Goal: Check status: Check status

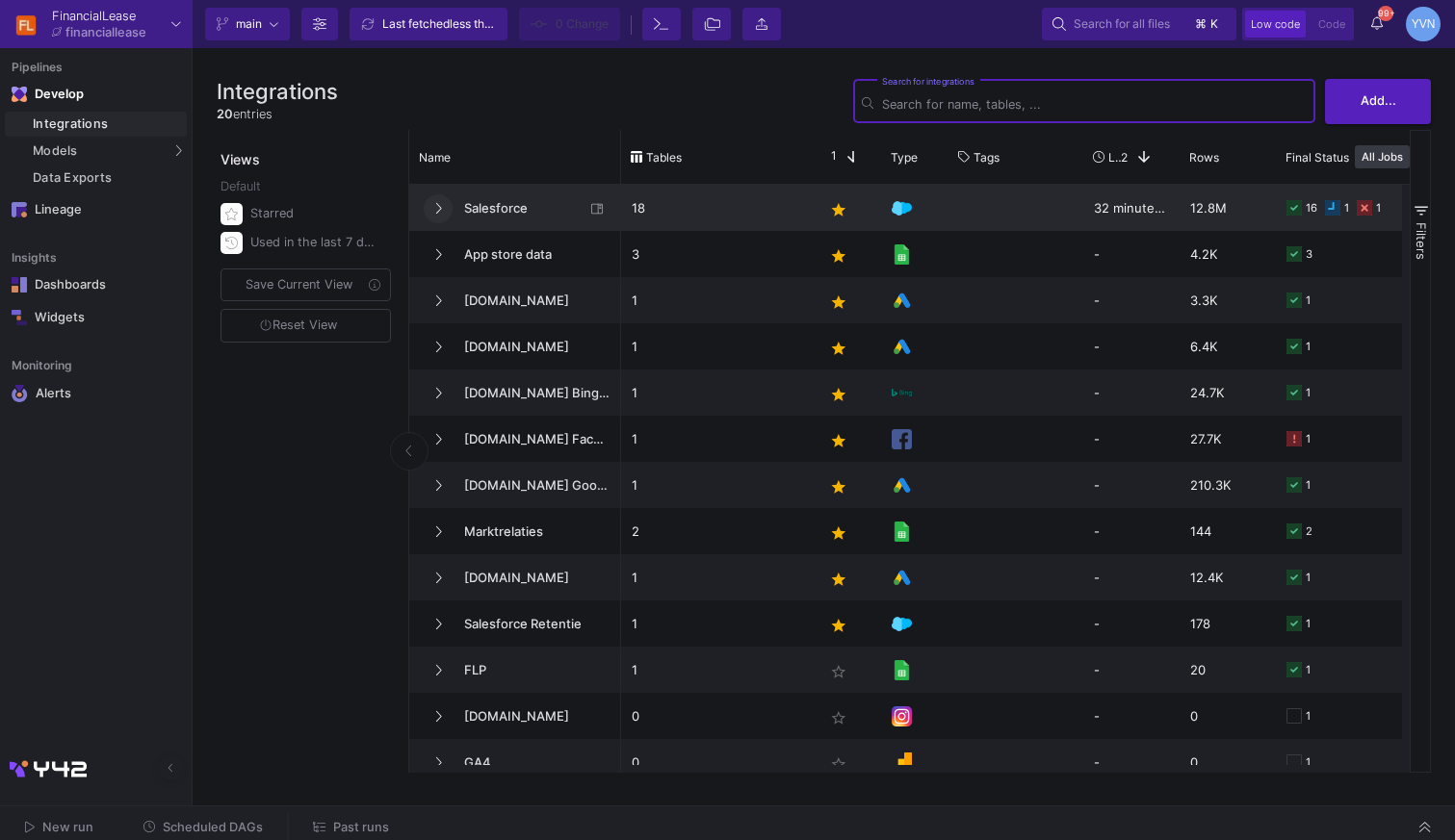
click at [439, 206] on icon at bounding box center [438, 208] width 8 height 13
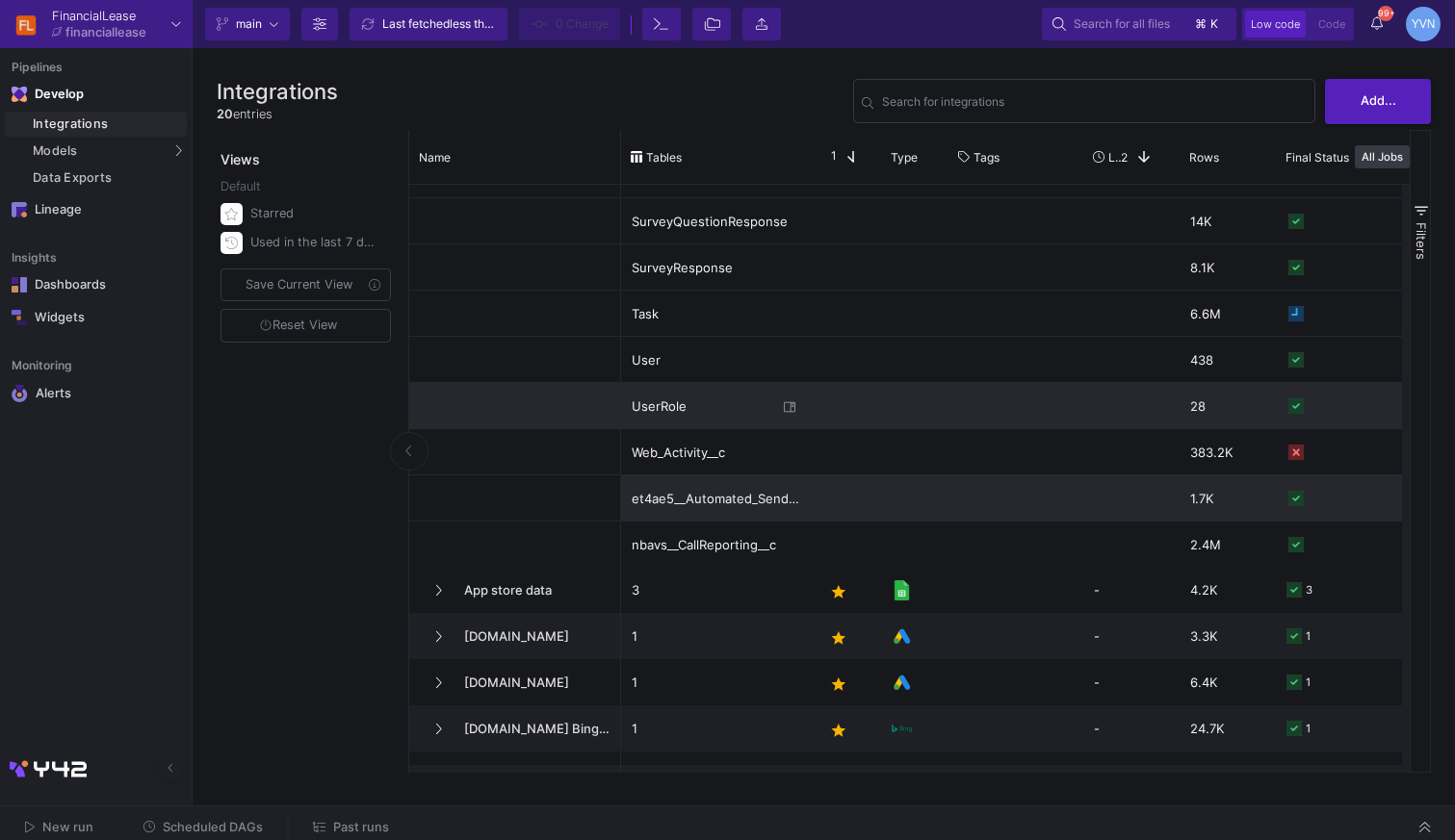
scroll to position [495, 0]
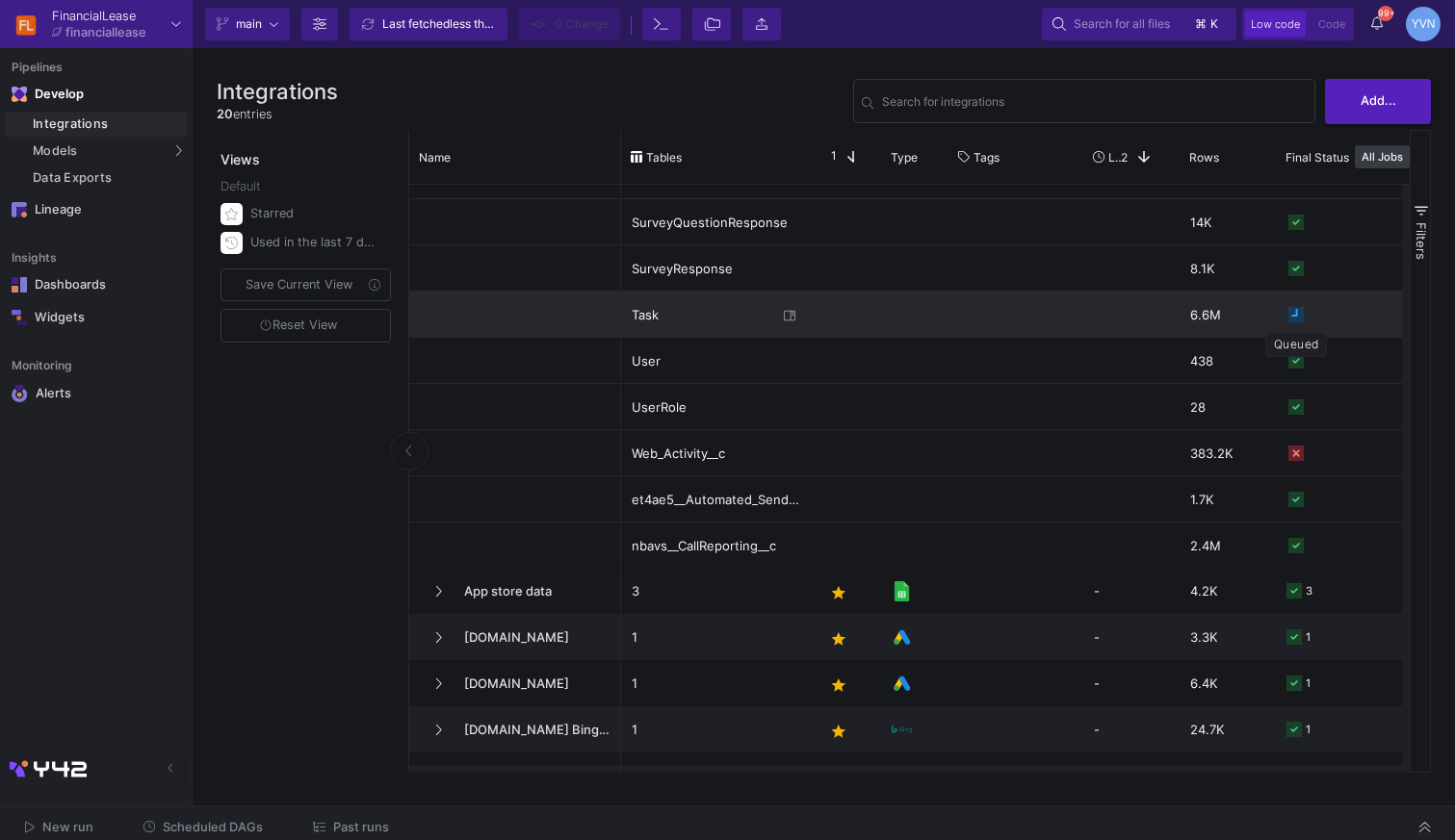
click at [1298, 315] on icon "Press SPACE to select this row." at bounding box center [1296, 315] width 16 height 16
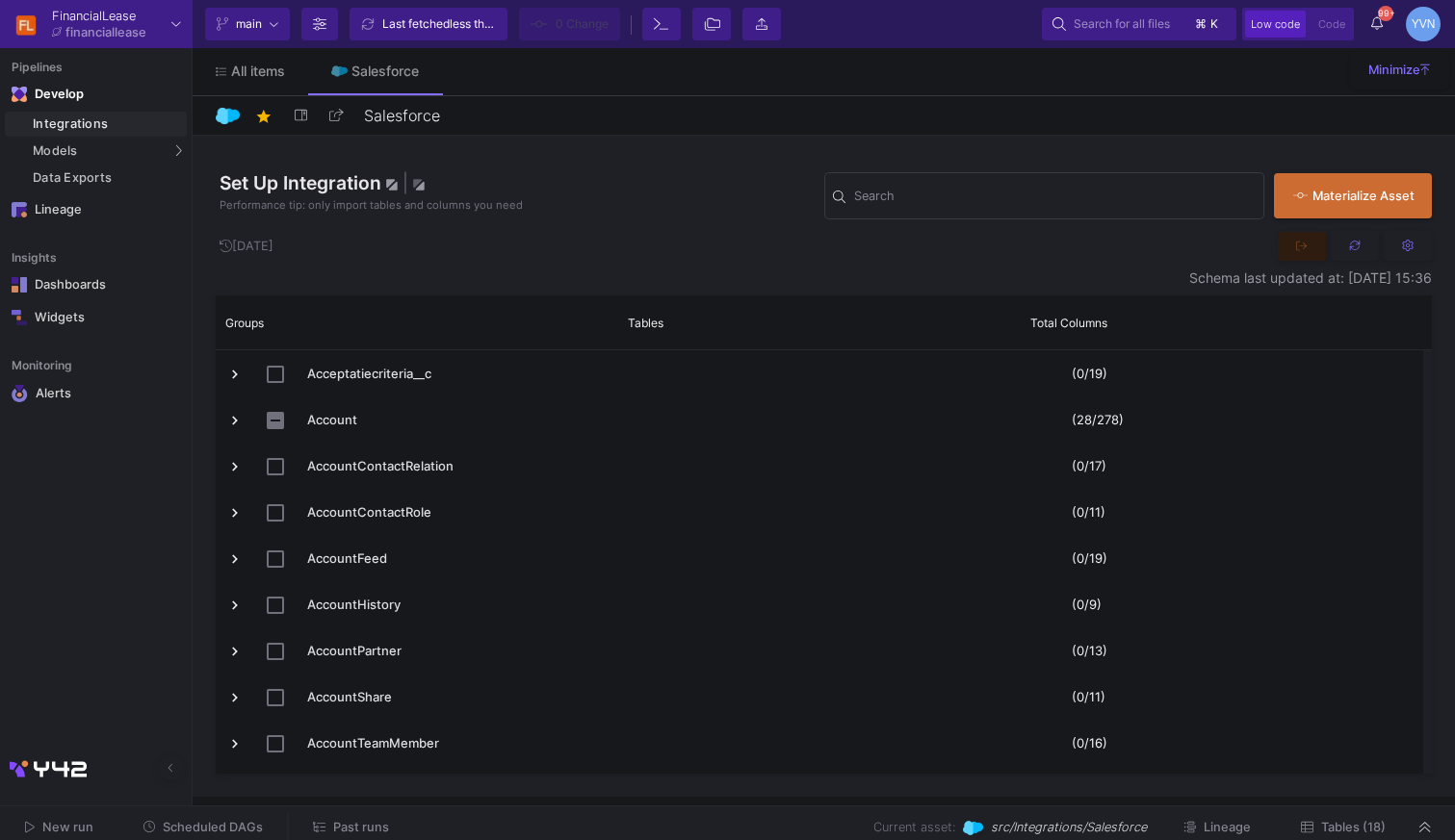
click at [349, 821] on span "Past runs" at bounding box center [360, 827] width 56 height 15
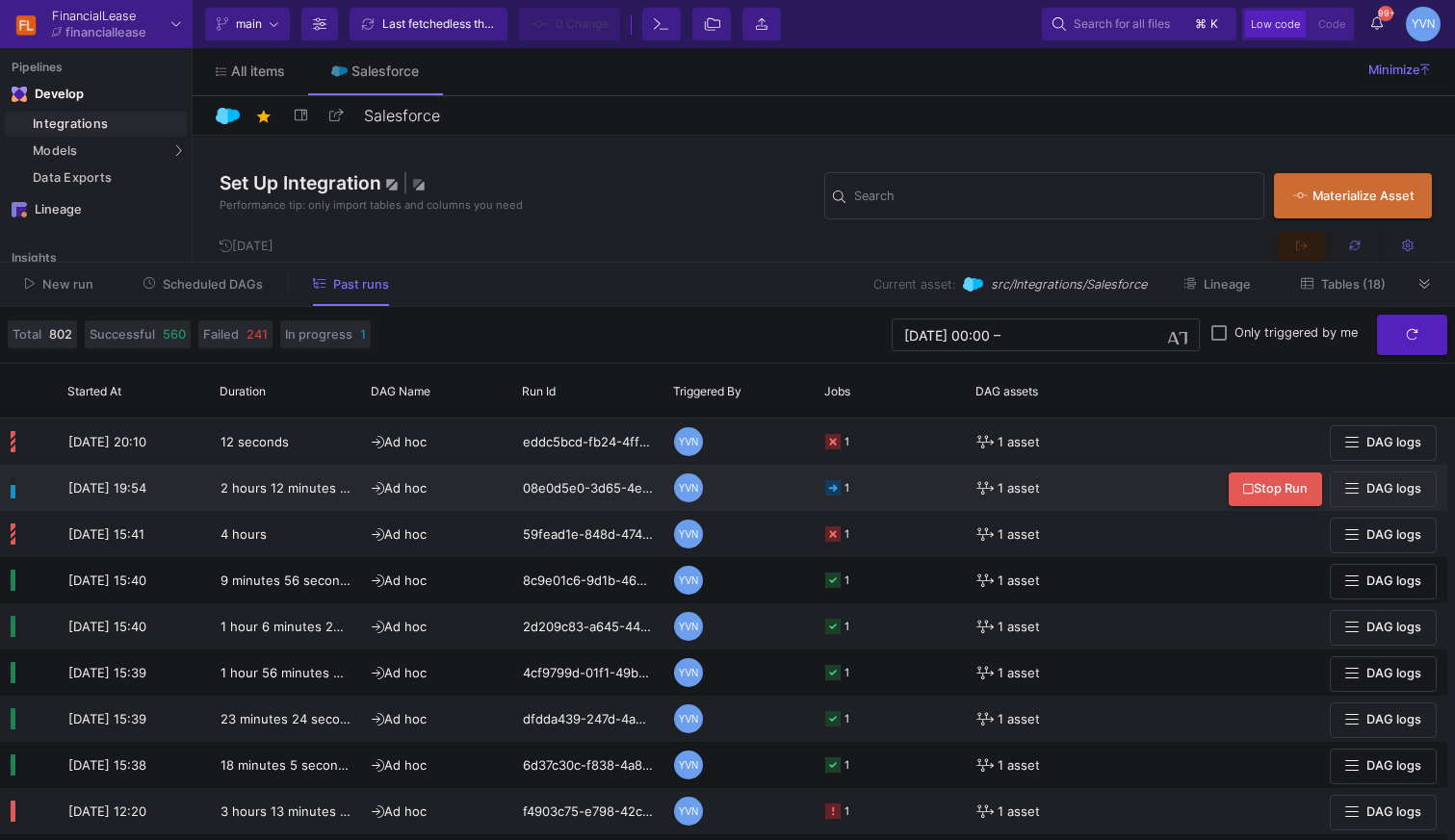
click at [824, 496] on div "1" at bounding box center [889, 488] width 151 height 46
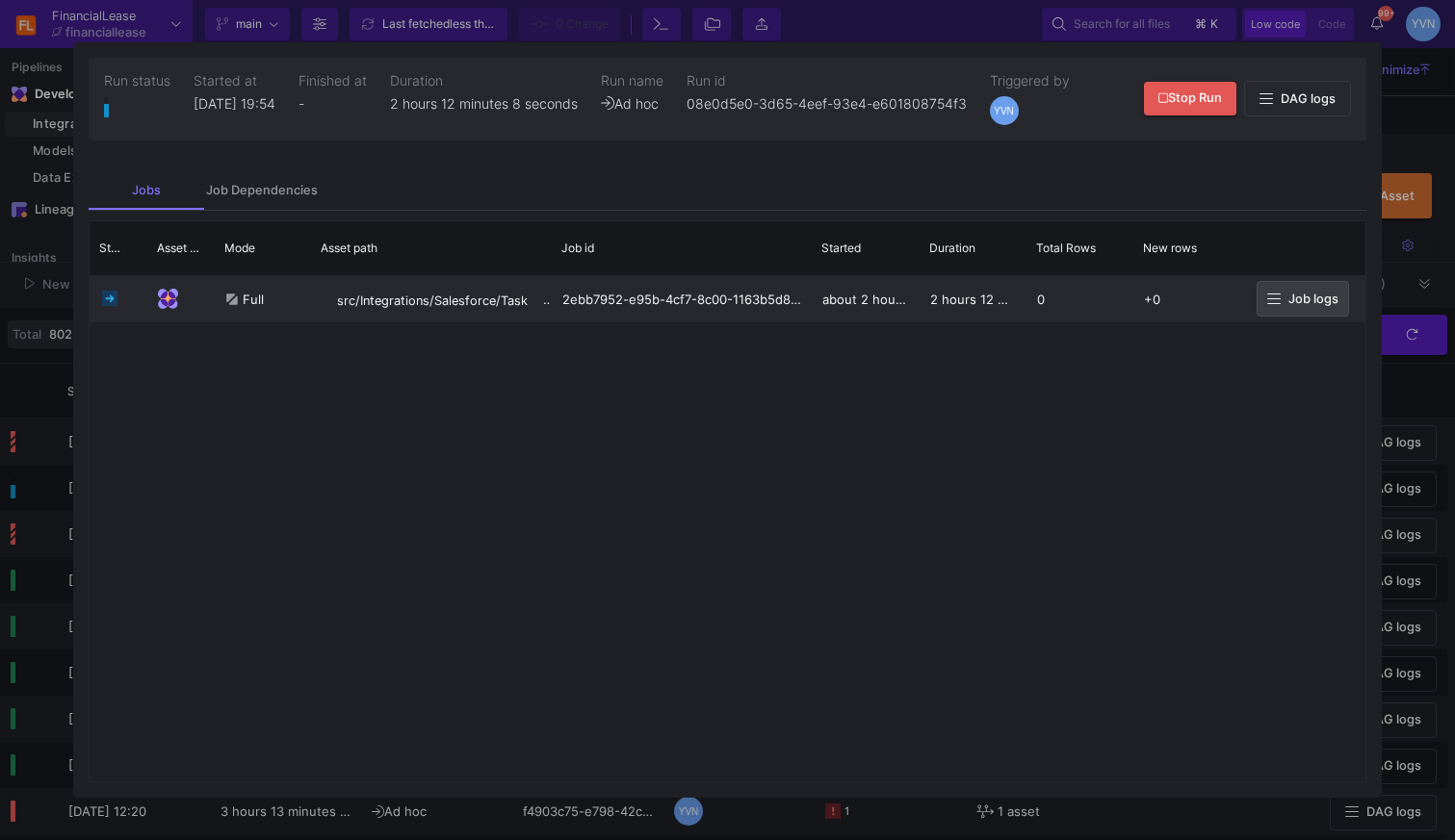
click at [1341, 307] on button "Job logs" at bounding box center [1303, 299] width 93 height 36
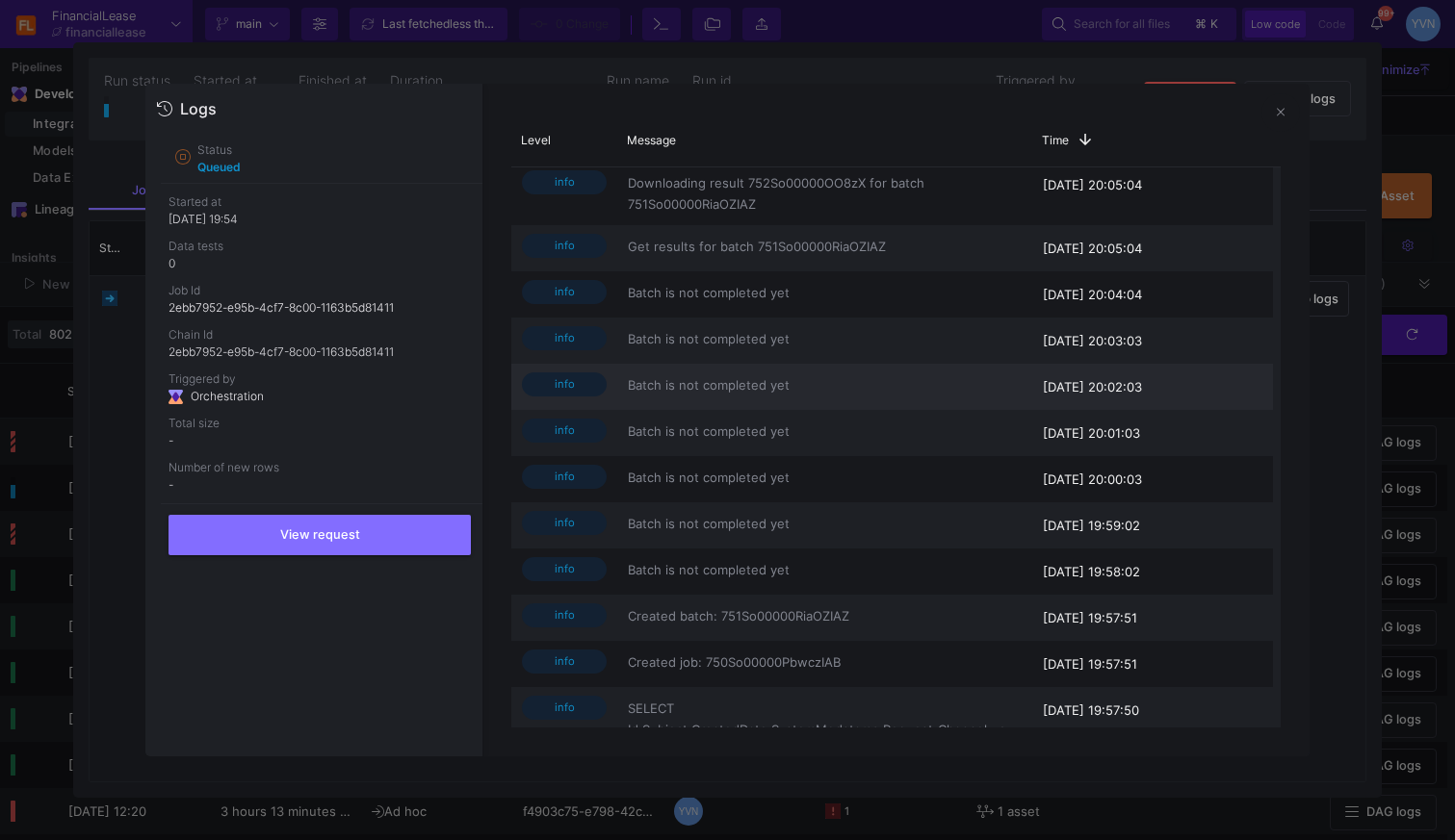
scroll to position [58, 0]
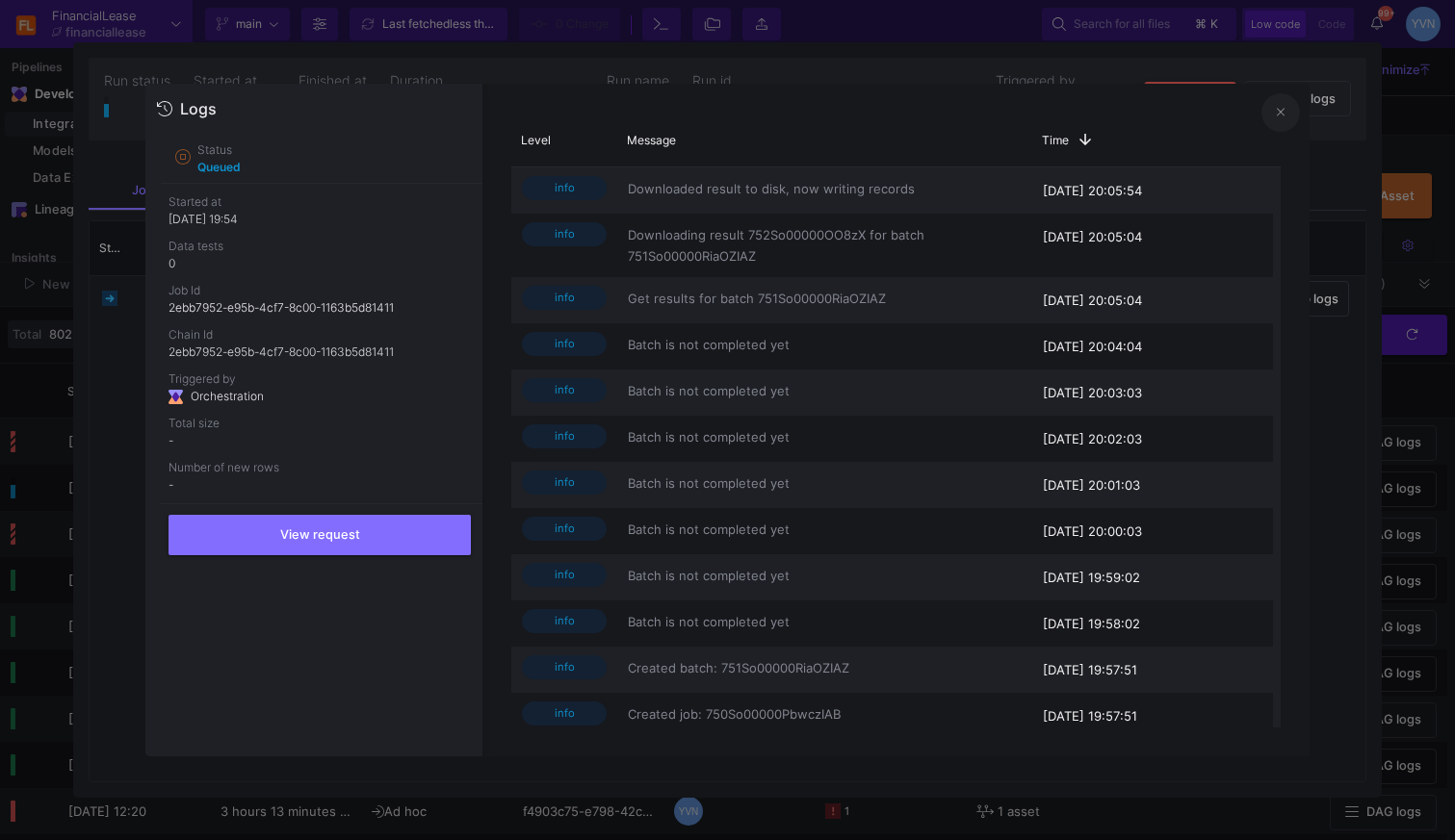
click at [1284, 115] on button at bounding box center [1280, 113] width 38 height 38
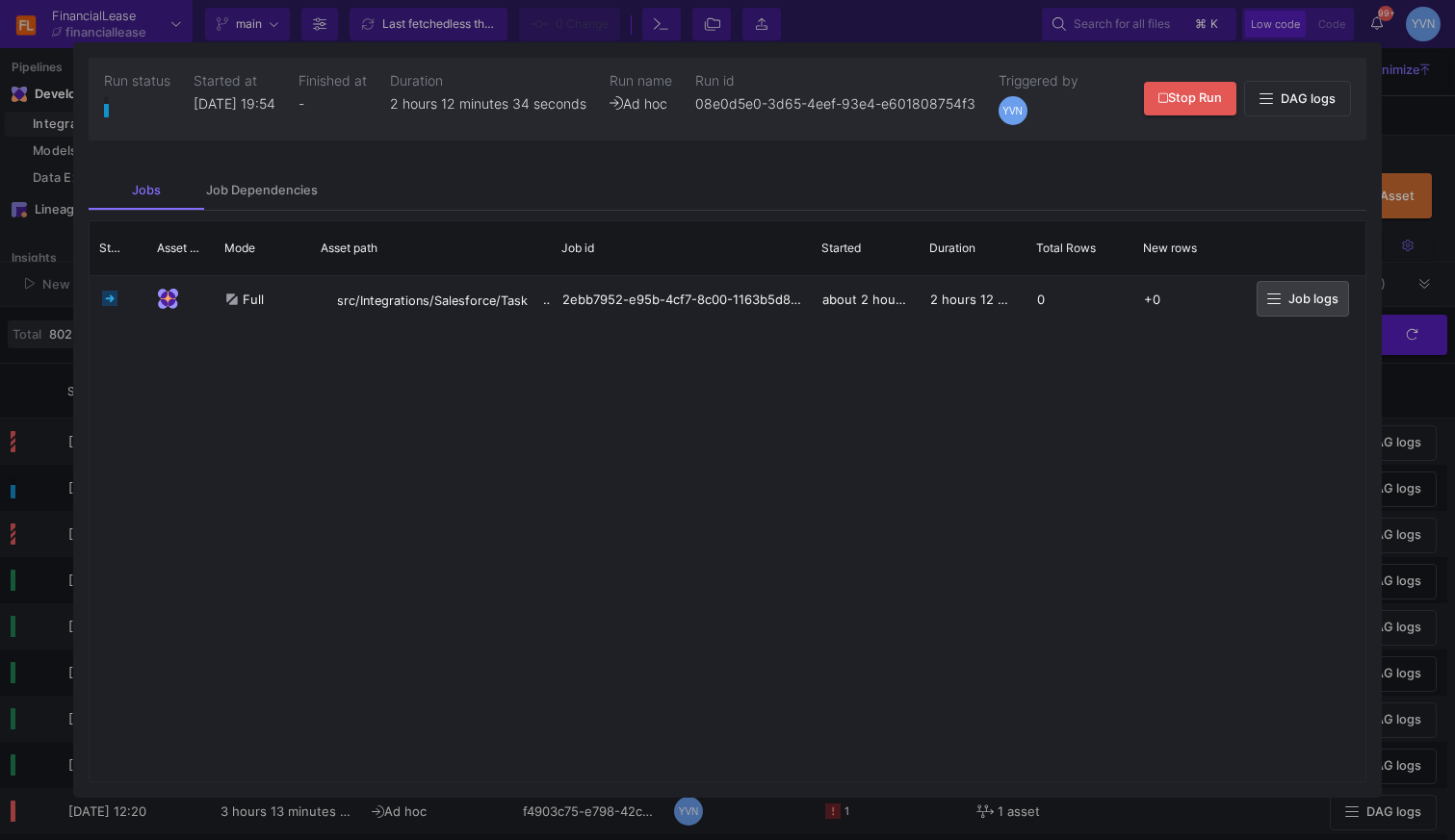
click at [1432, 133] on div at bounding box center [728, 420] width 1455 height 840
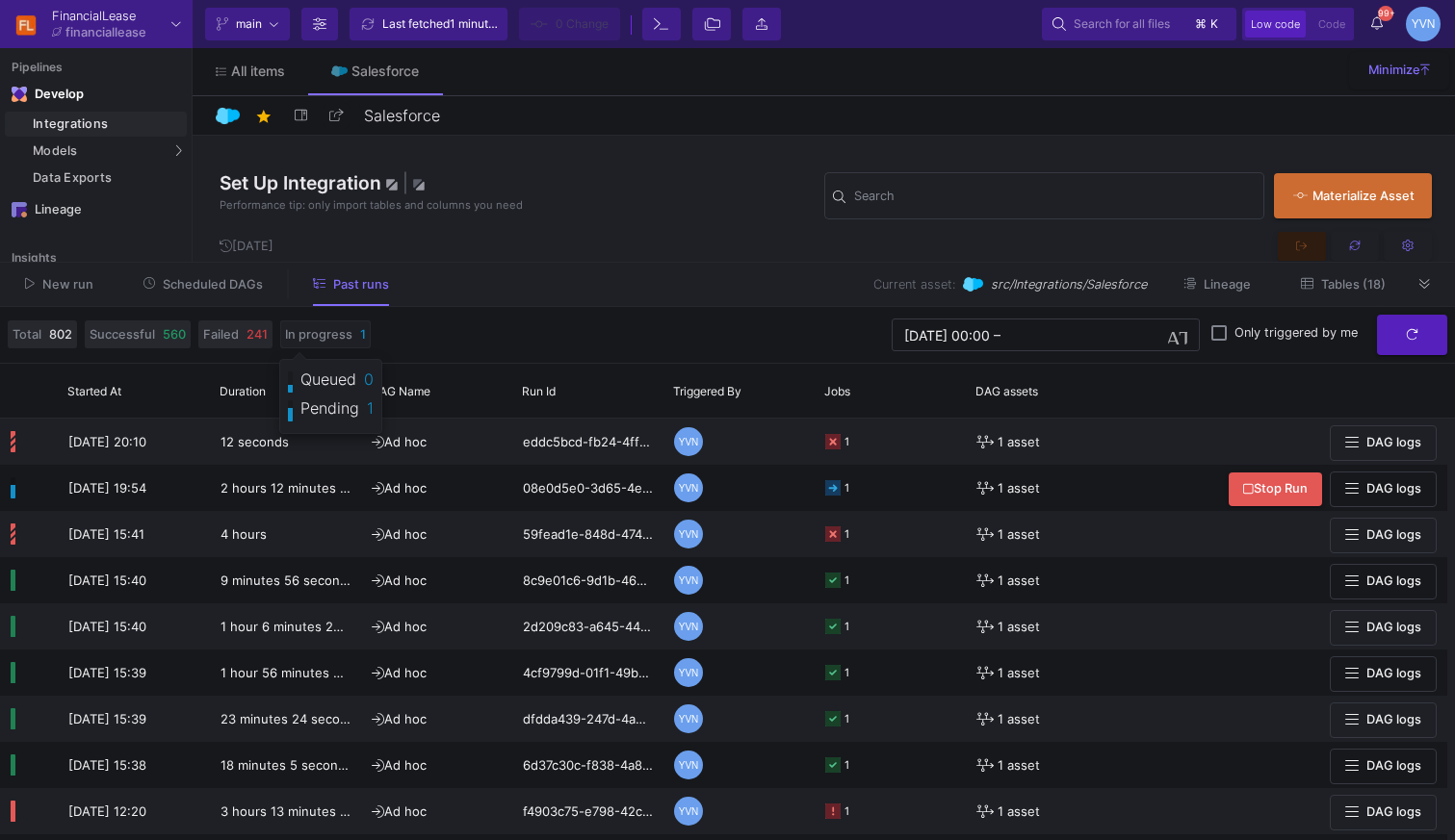
click at [327, 338] on span "In progress" at bounding box center [319, 335] width 67 height 19
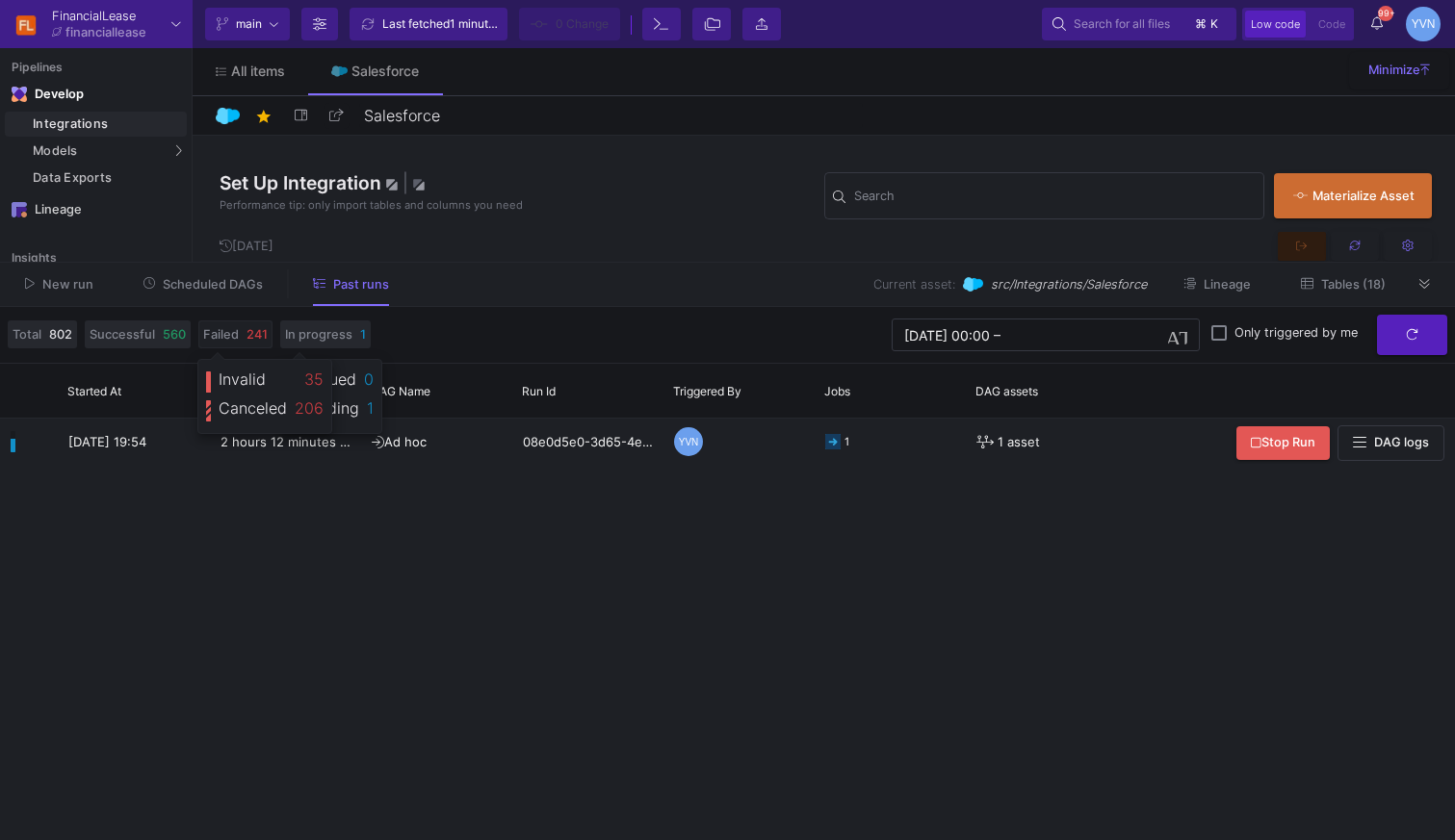
click at [238, 334] on span "Failed" at bounding box center [221, 335] width 36 height 19
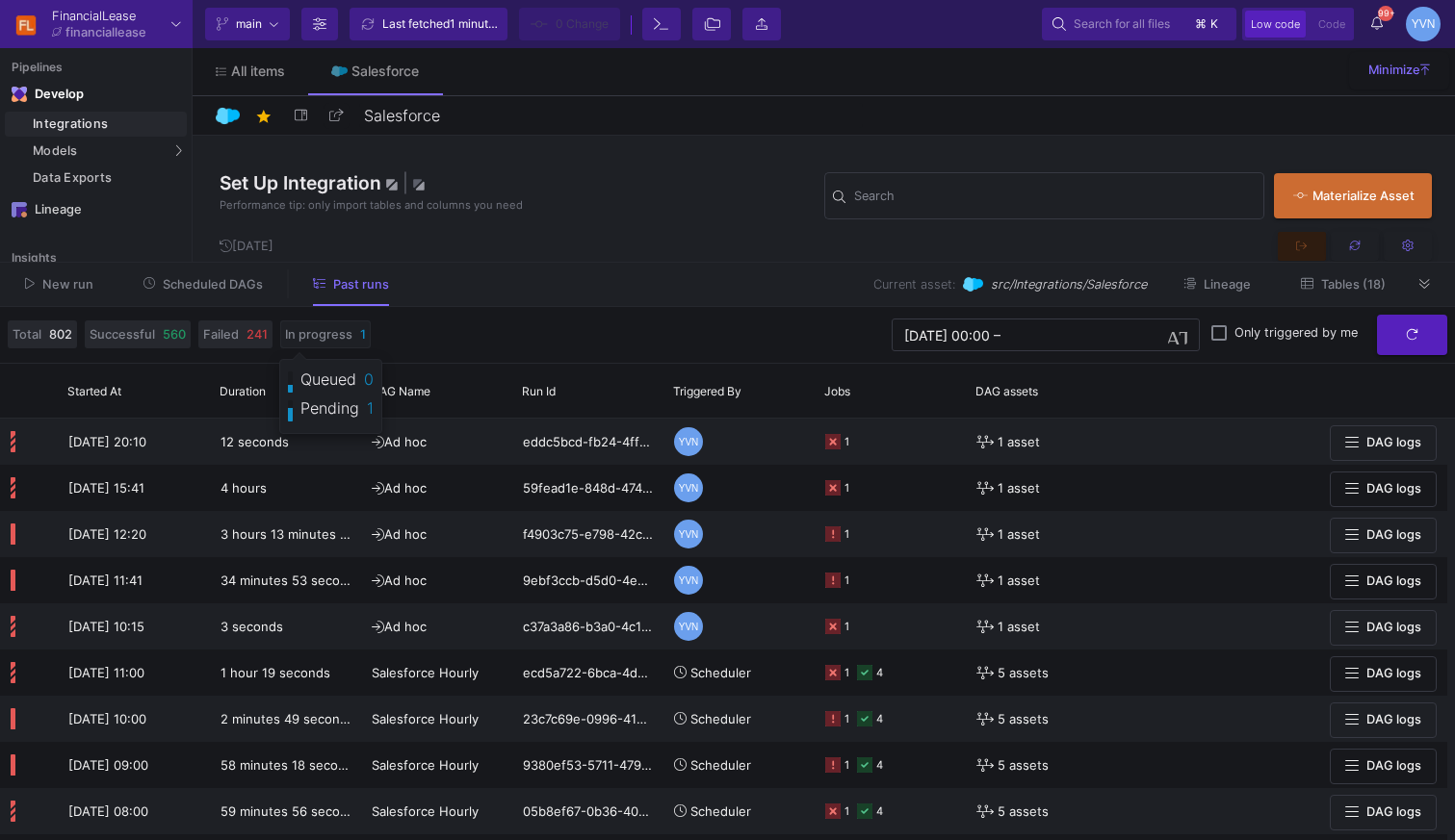
click at [331, 339] on span "In progress" at bounding box center [319, 335] width 67 height 19
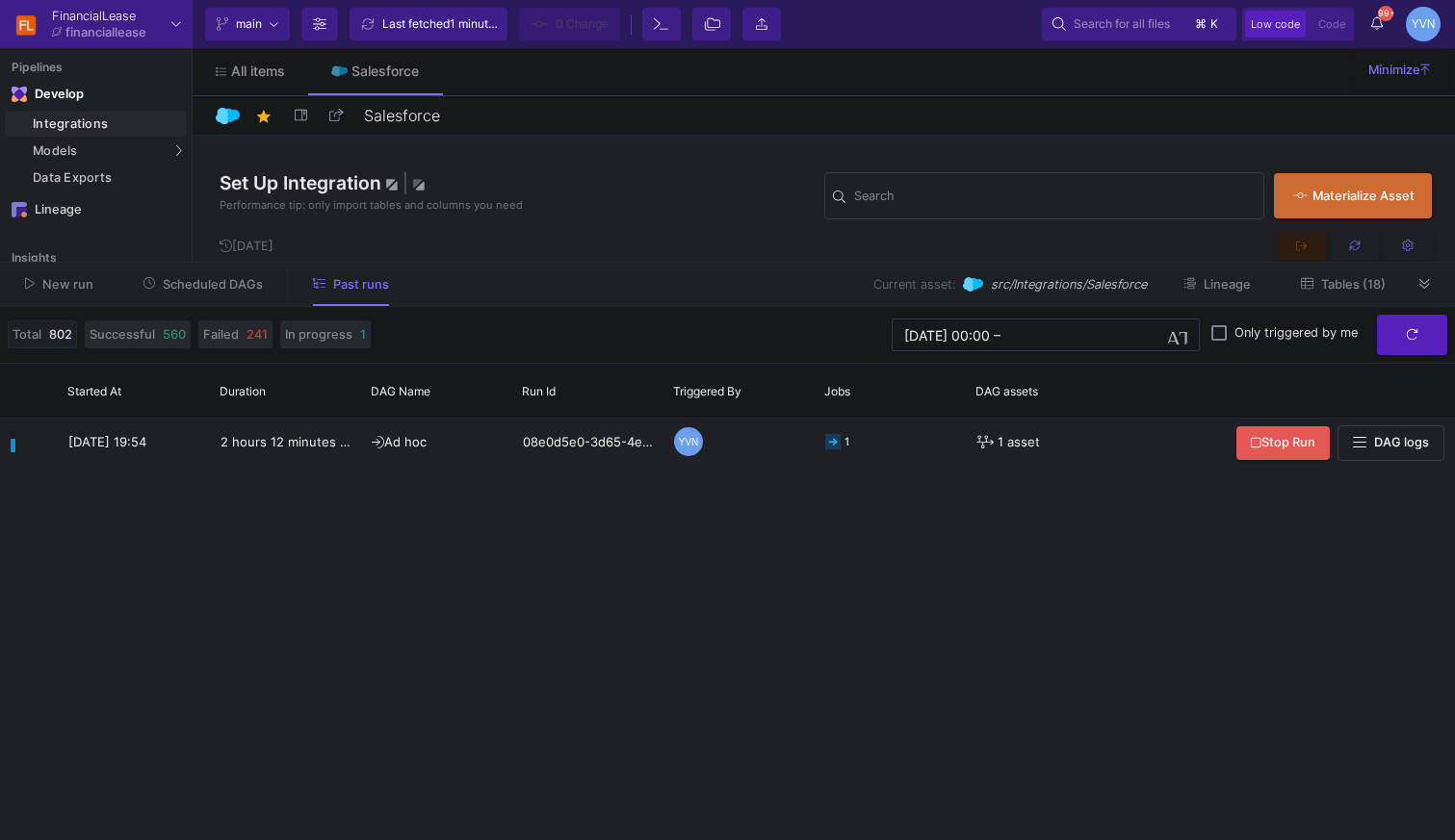
click at [45, 326] on span "Total 802" at bounding box center [42, 335] width 59 height 19
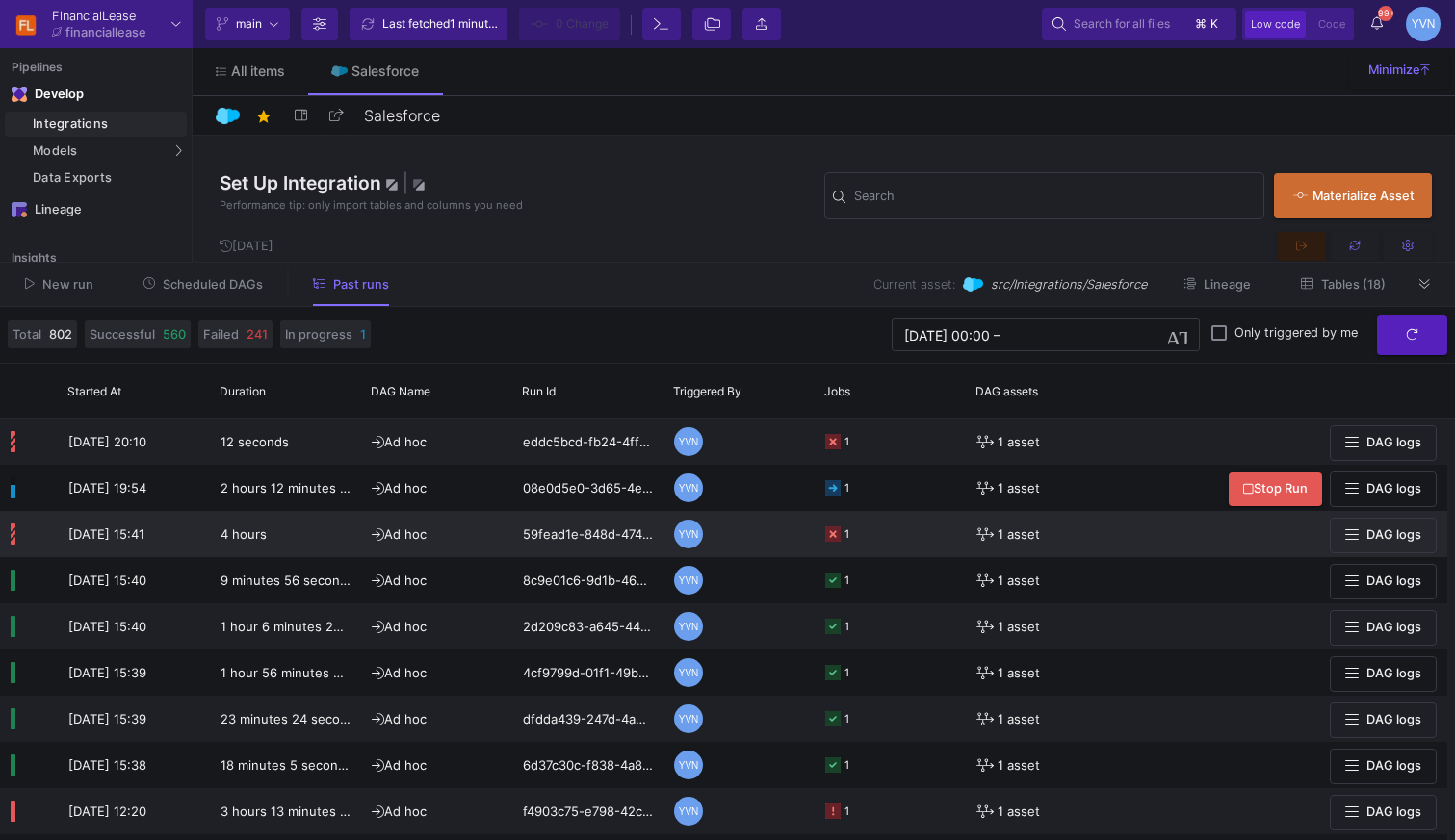
click at [251, 542] on span "4 hours" at bounding box center [243, 534] width 46 height 16
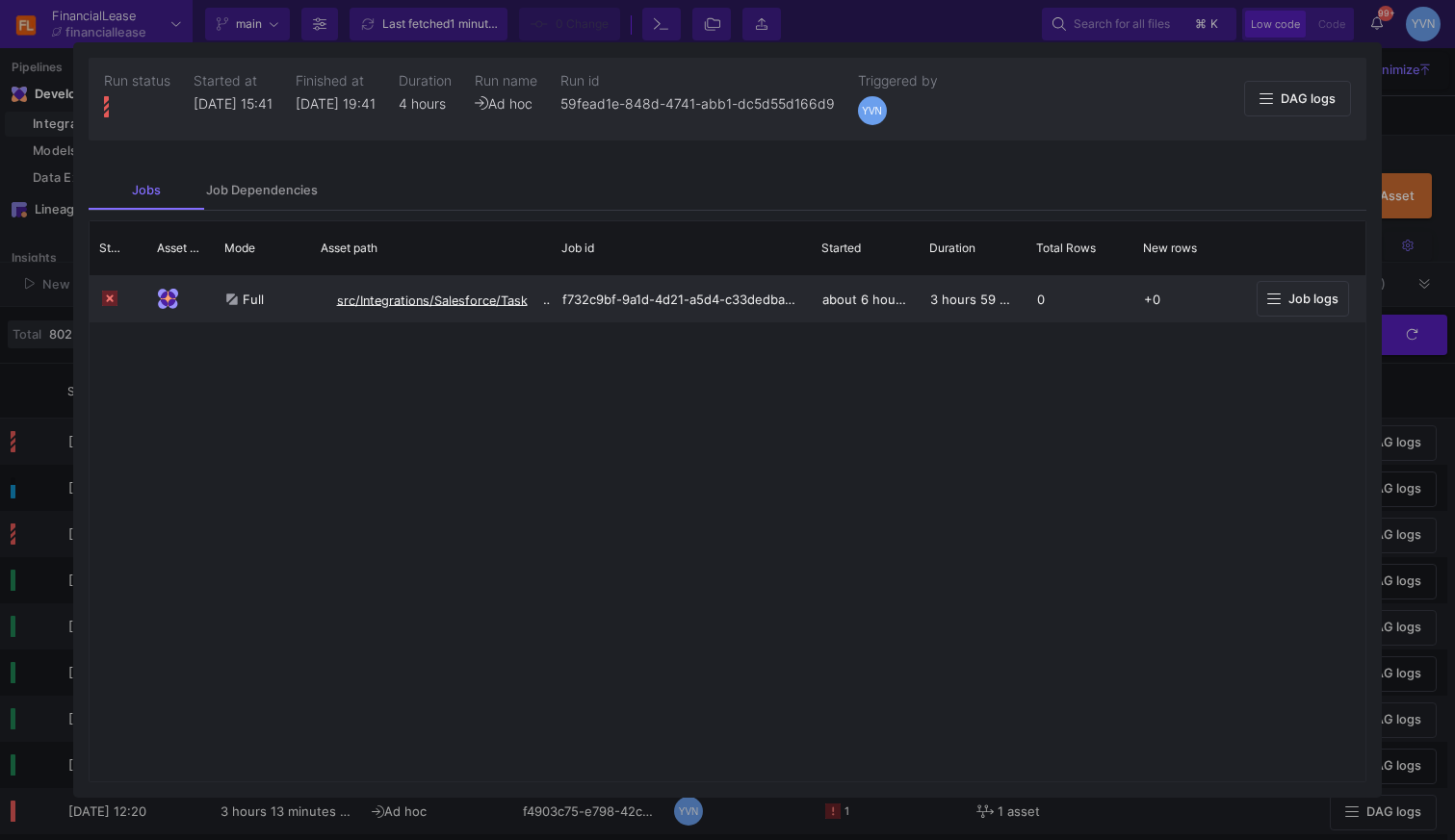
click at [504, 294] on span "src/Integrations/Salesforce/Task" at bounding box center [431, 299] width 191 height 15
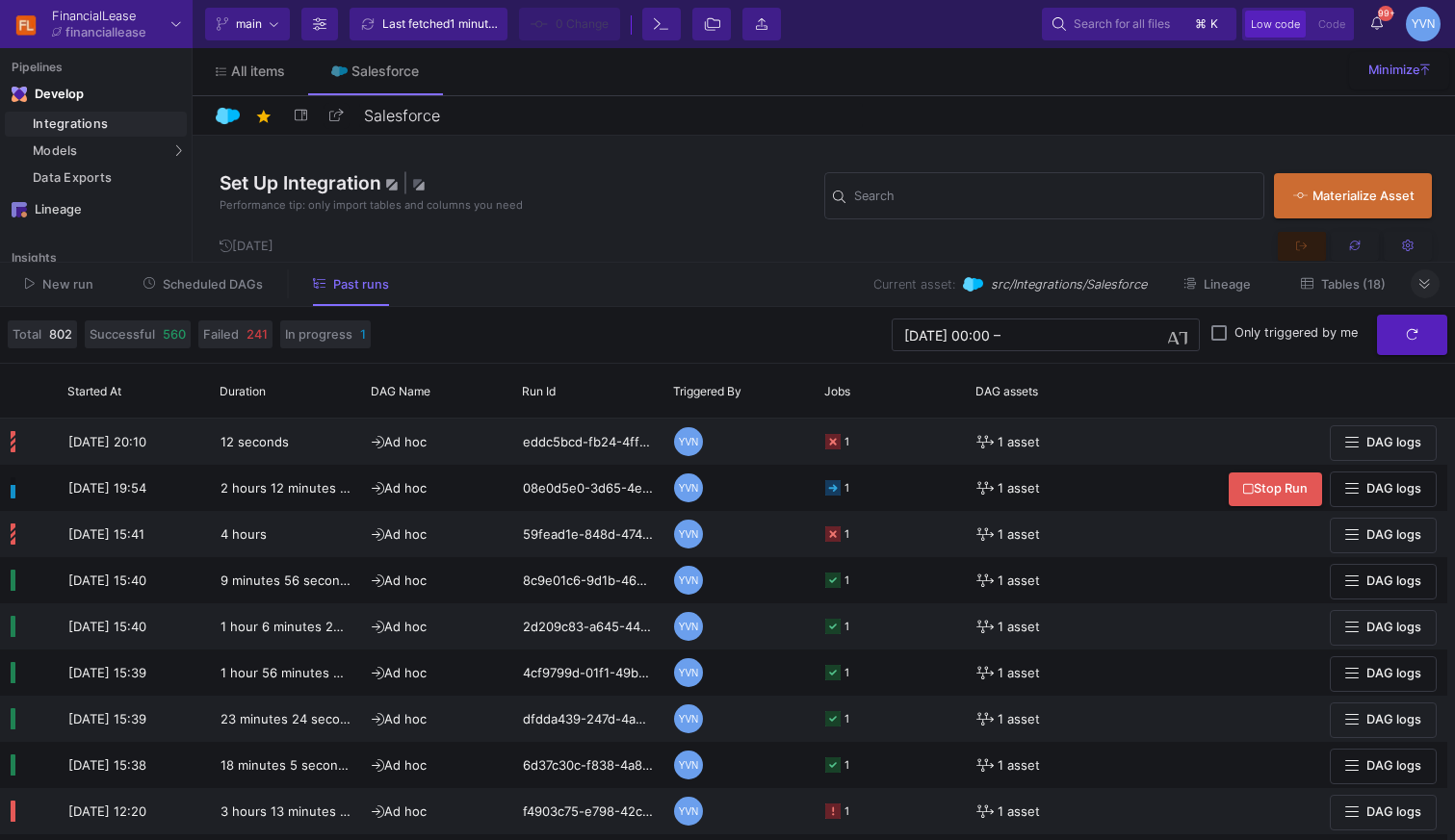
click at [1426, 281] on icon at bounding box center [1424, 284] width 11 height 13
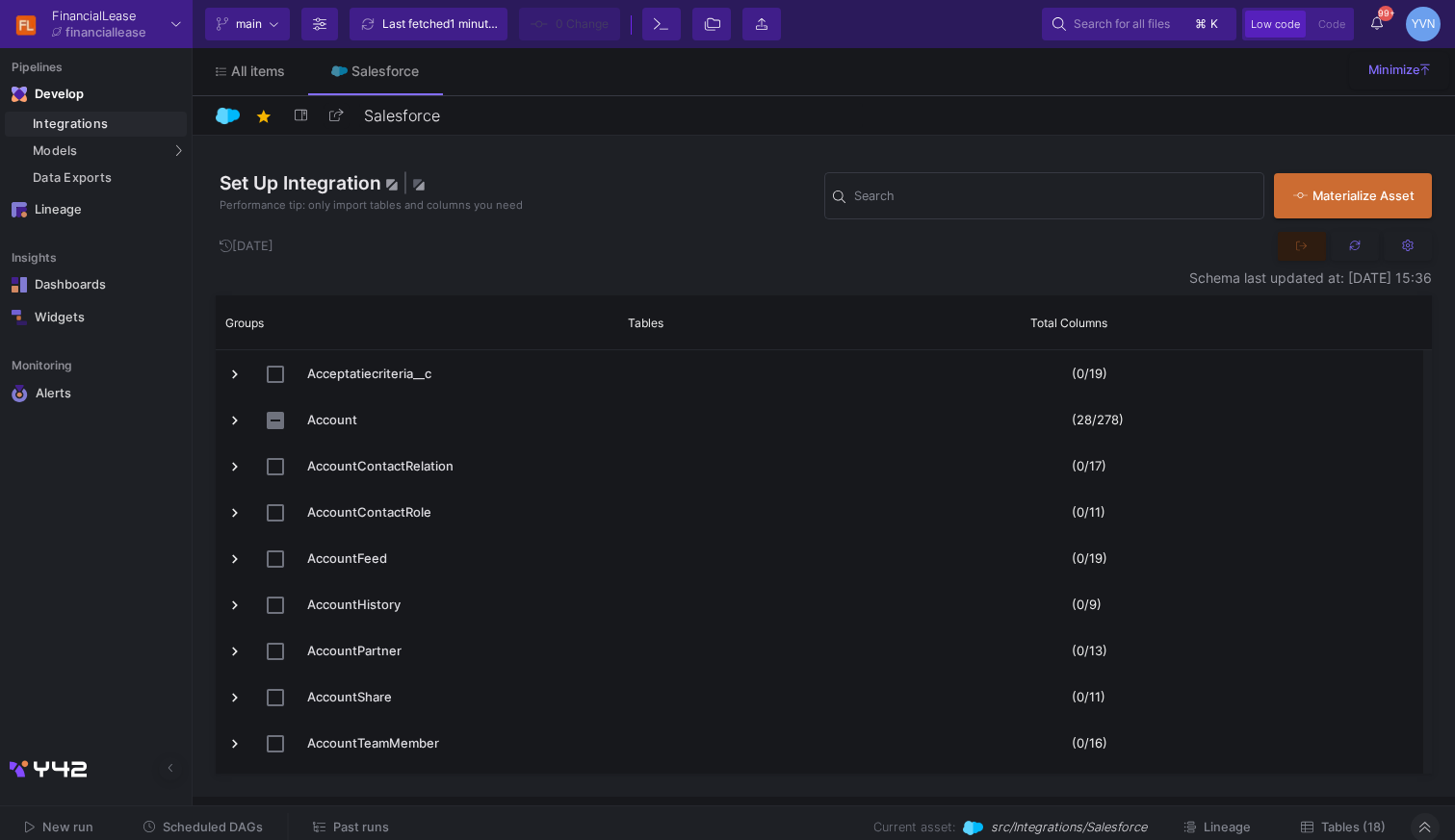
click at [645, 178] on div "Set Up Integration | Performance tip: only import tables and columns you need" at bounding box center [519, 196] width 608 height 53
